Goal: Navigation & Orientation: Find specific page/section

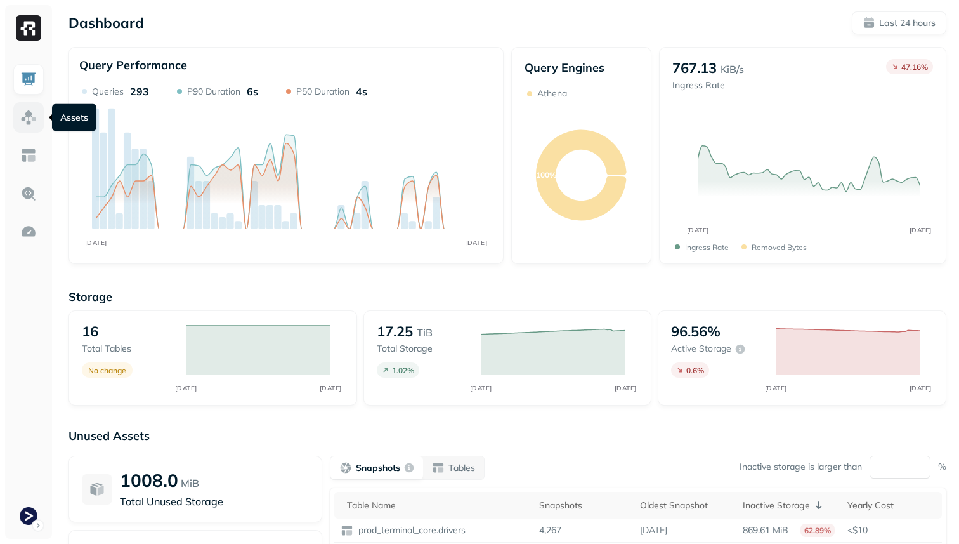
click at [30, 121] on img at bounding box center [28, 117] width 16 height 16
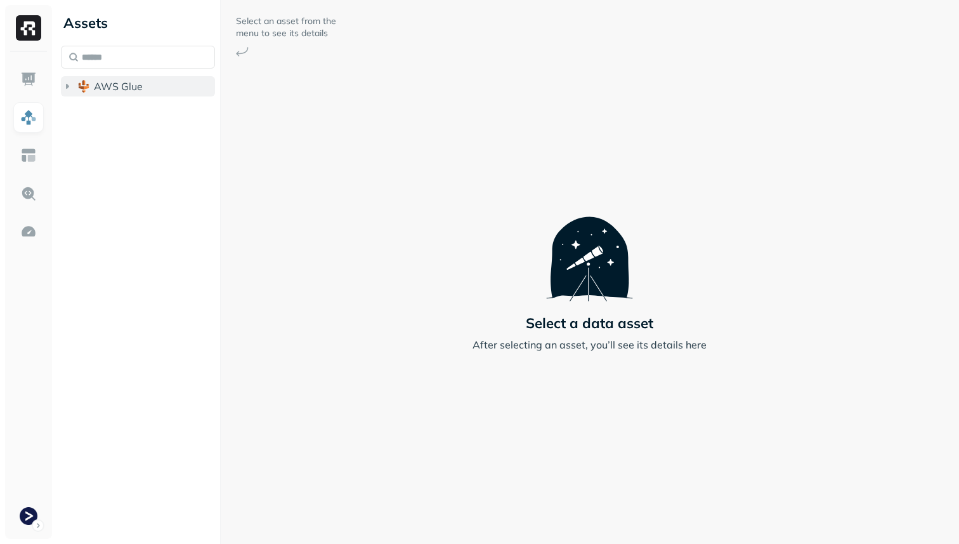
click at [111, 89] on span "AWS Glue" at bounding box center [118, 86] width 49 height 13
click at [123, 111] on span "prod_terminal_core" at bounding box center [153, 110] width 92 height 13
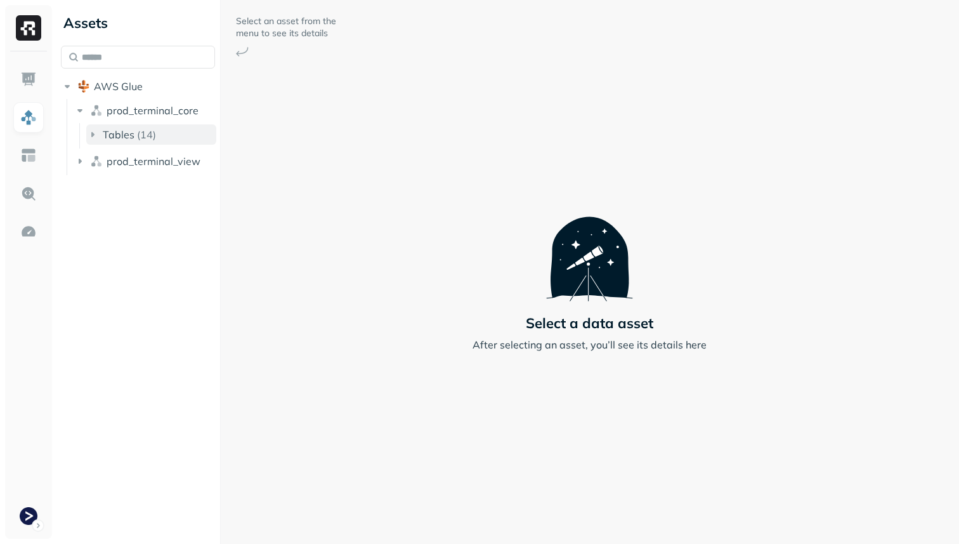
click at [128, 132] on span "Tables" at bounding box center [119, 134] width 32 height 13
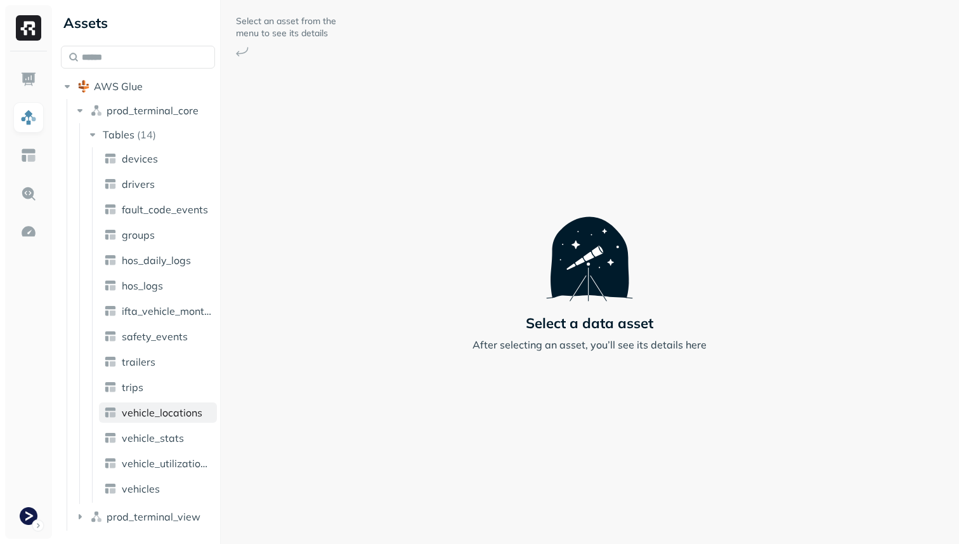
click at [170, 420] on link "vehicle_locations" at bounding box center [158, 412] width 118 height 20
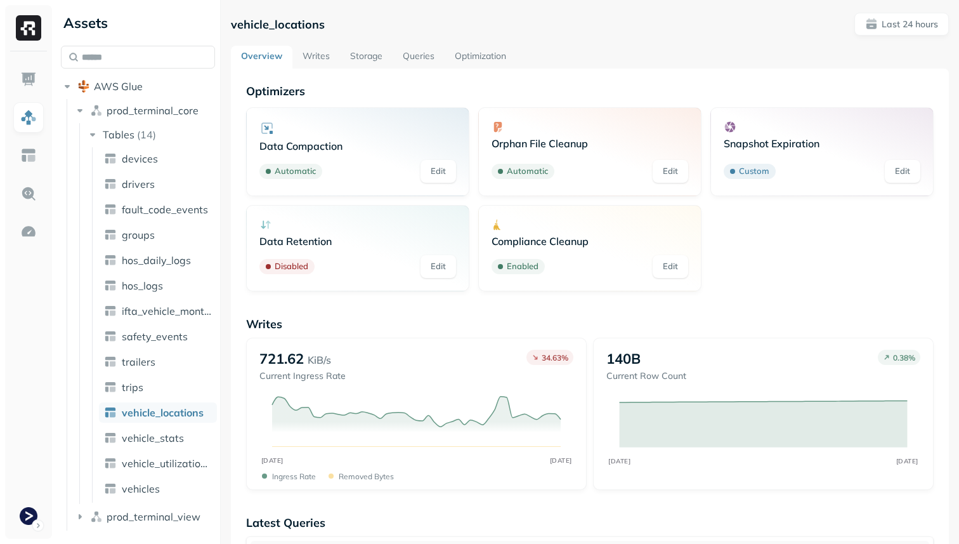
click at [411, 53] on link "Queries" at bounding box center [419, 57] width 52 height 23
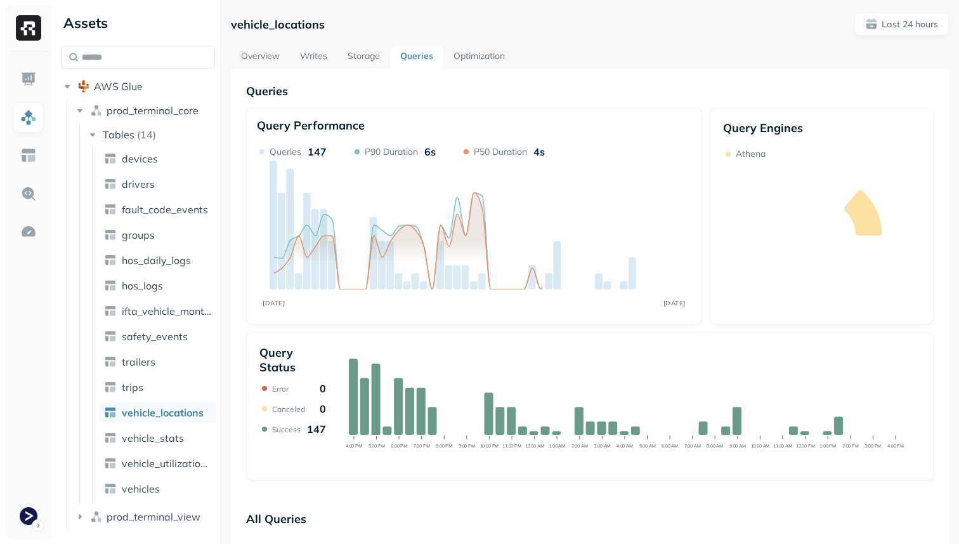
click at [481, 57] on link "Optimization" at bounding box center [480, 57] width 72 height 23
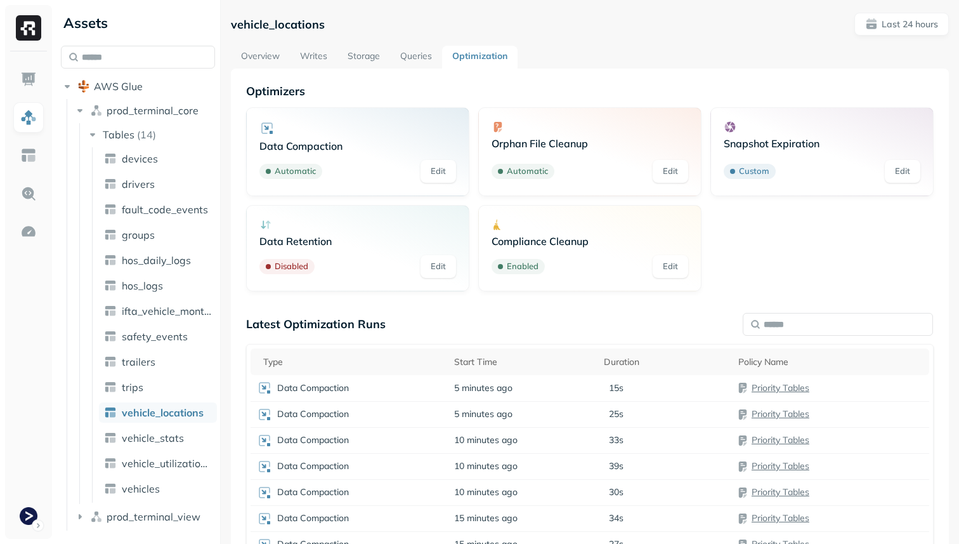
click at [355, 55] on link "Storage" at bounding box center [364, 57] width 53 height 23
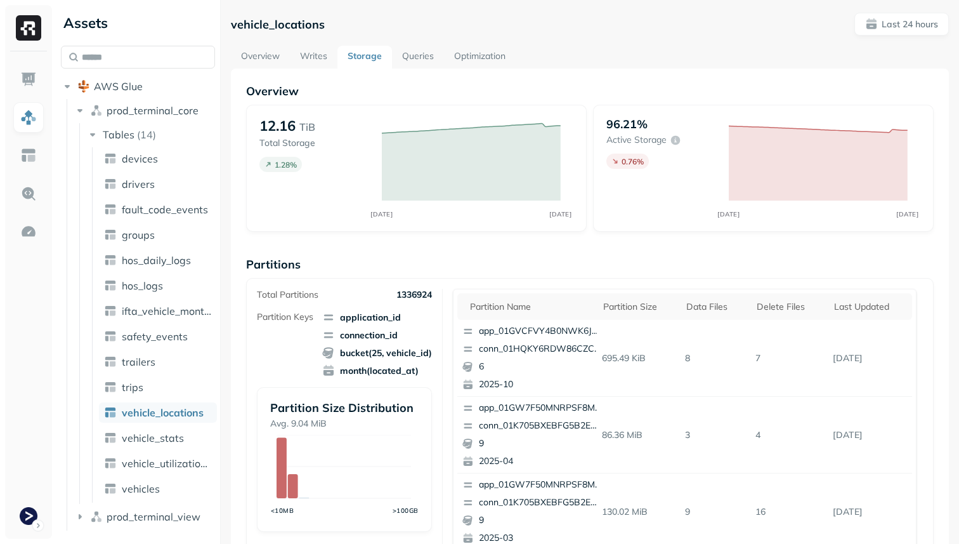
click at [277, 47] on link "Overview" at bounding box center [260, 57] width 59 height 23
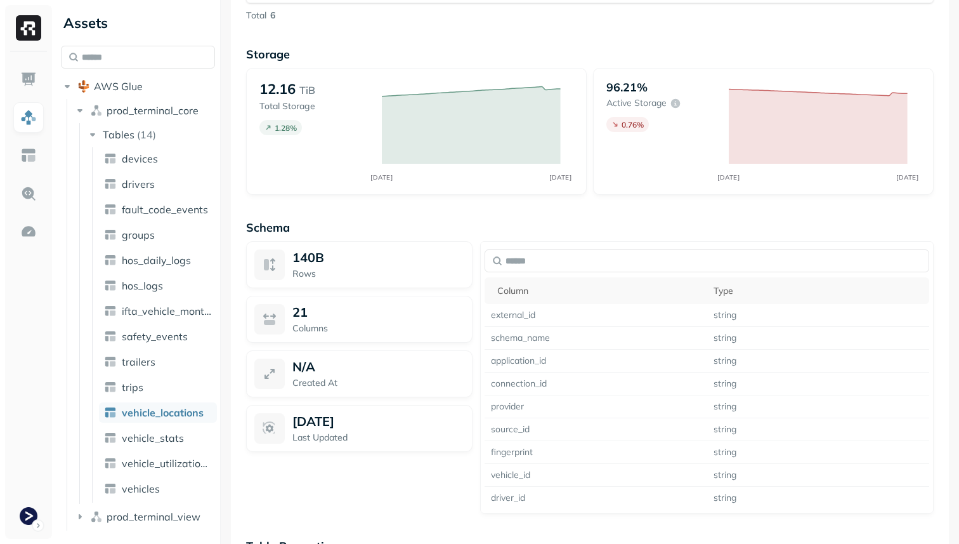
scroll to position [761, 0]
